Goal: Task Accomplishment & Management: Manage account settings

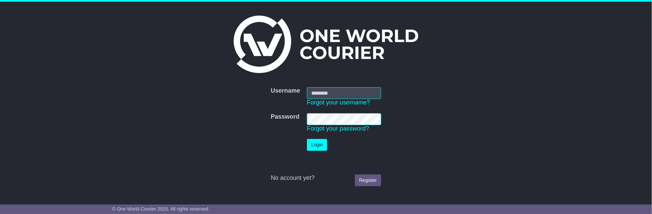
type input "**********"
click at [316, 146] on button "Login" at bounding box center [317, 145] width 20 height 12
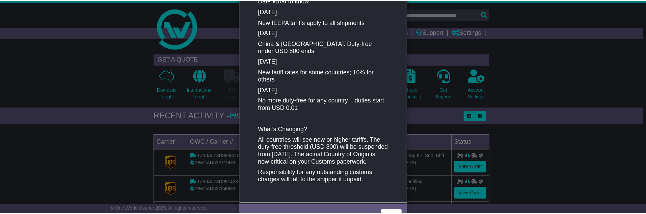
scroll to position [150, 0]
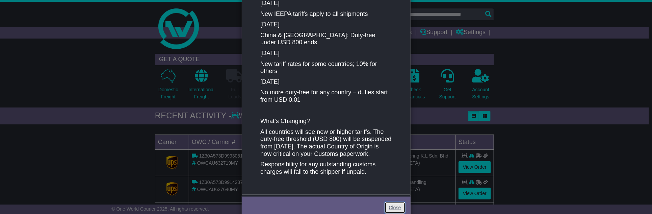
click at [396, 203] on link "Close" at bounding box center [395, 208] width 21 height 12
